Goal: Task Accomplishment & Management: Use online tool/utility

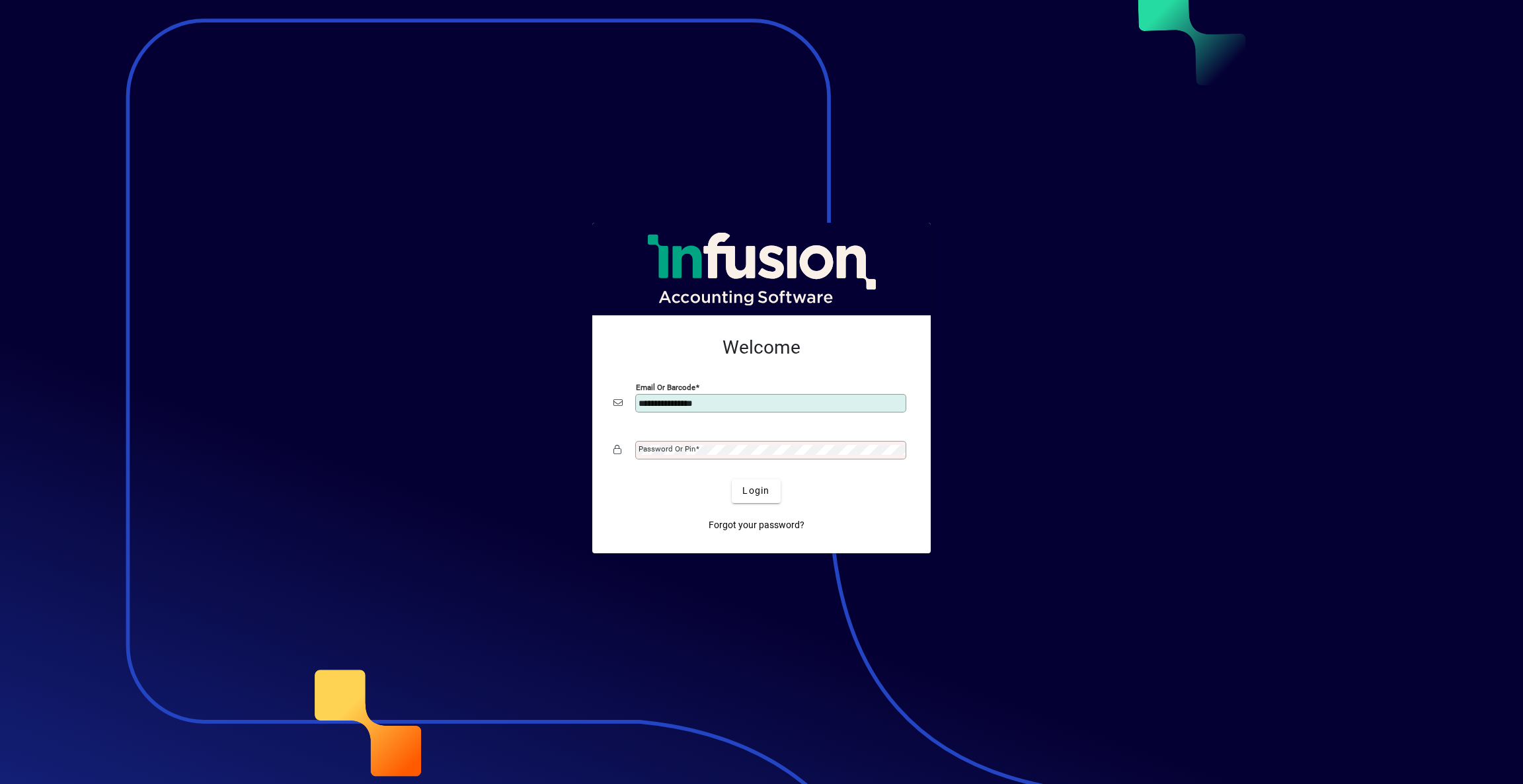
type input "**********"
click at [757, 484] on span "submit" at bounding box center [756, 491] width 48 height 32
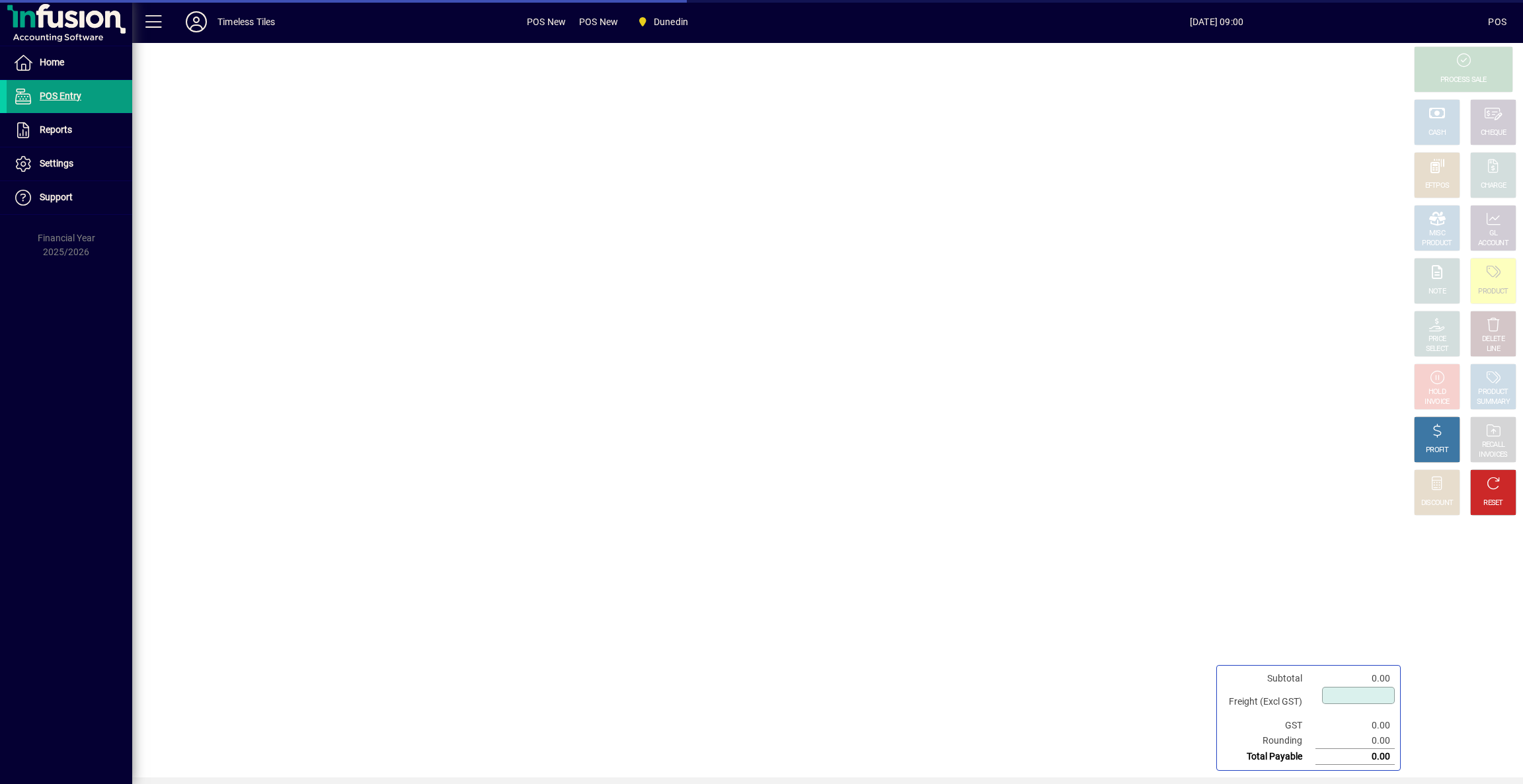
type input "****"
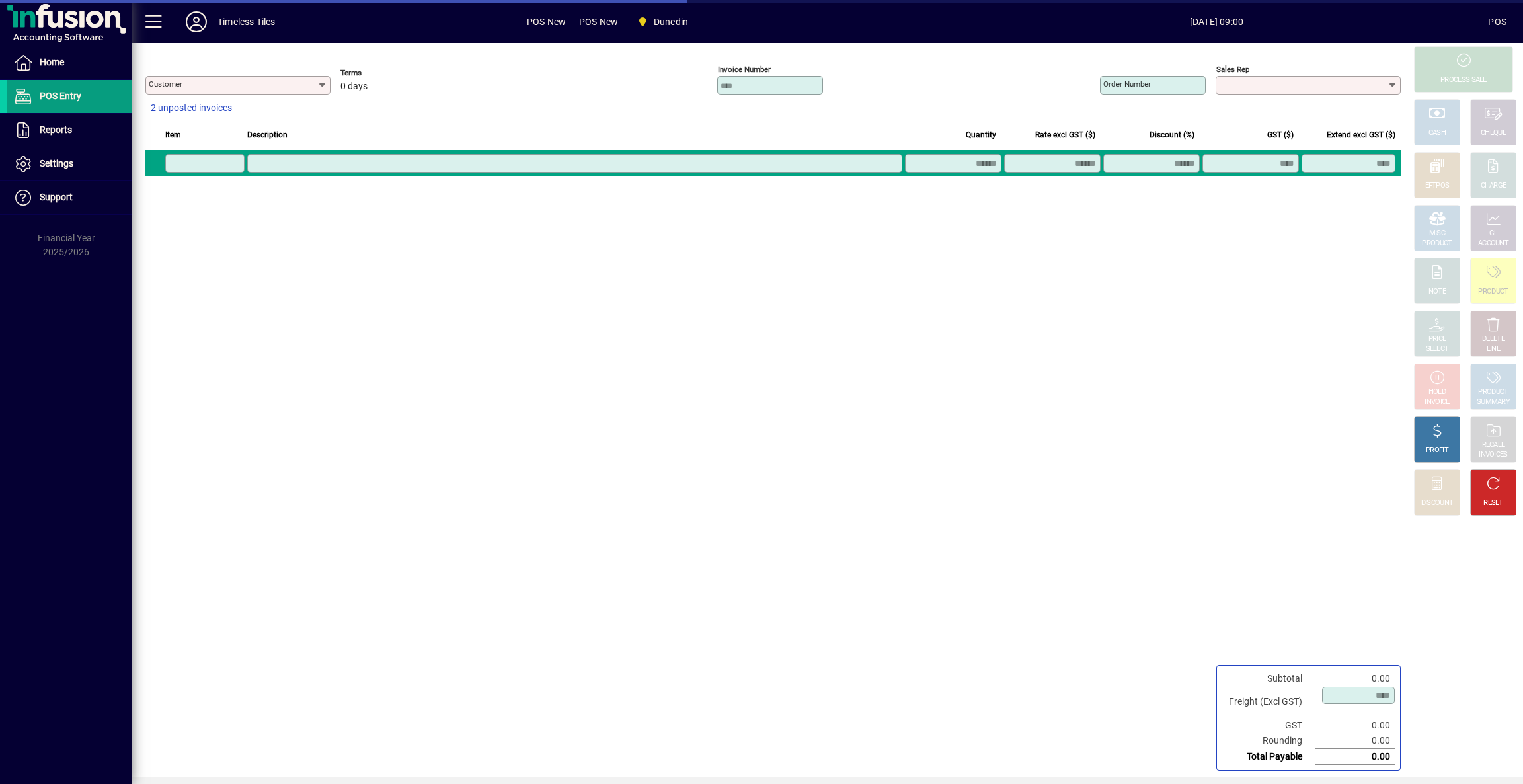
type input "**********"
